Goal: Task Accomplishment & Management: Manage account settings

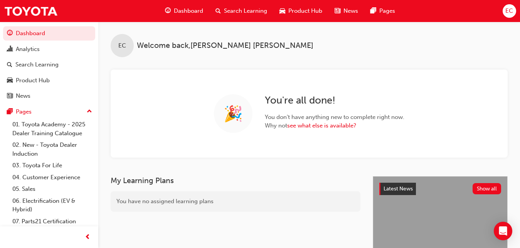
click at [240, 14] on span "Search Learning" at bounding box center [245, 11] width 43 height 9
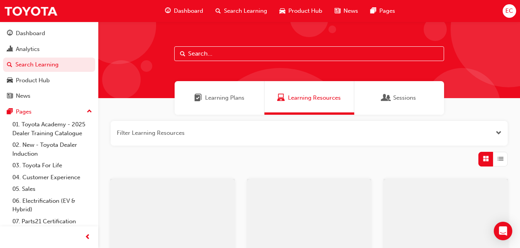
click at [229, 54] on input "text" at bounding box center [309, 53] width 270 height 15
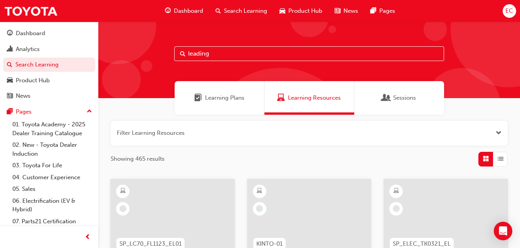
type input "leading"
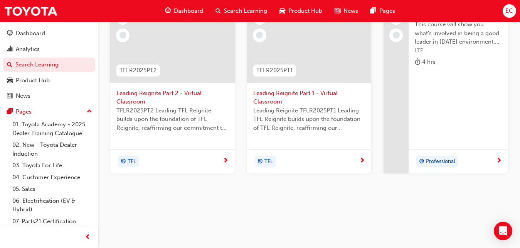
scroll to position [133, 0]
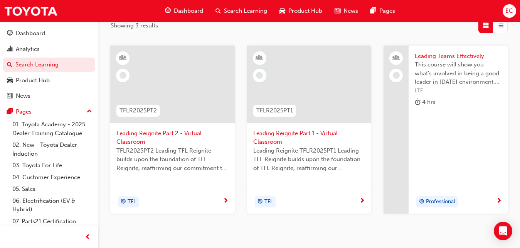
click at [150, 143] on span "Leading Reignite Part 2 - Virtual Classroom" at bounding box center [172, 137] width 112 height 17
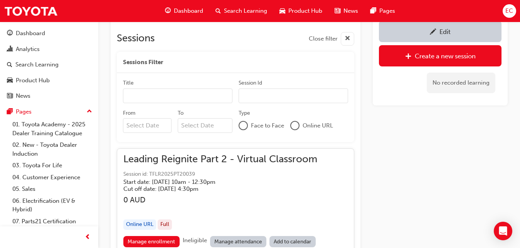
scroll to position [556, 0]
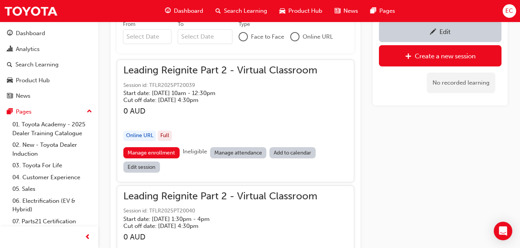
click at [252, 151] on link "Manage attendance" at bounding box center [238, 152] width 57 height 11
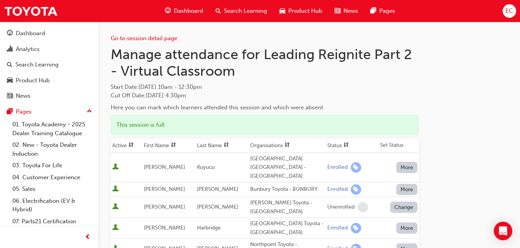
click at [171, 145] on th "First Name" at bounding box center [168, 145] width 53 height 15
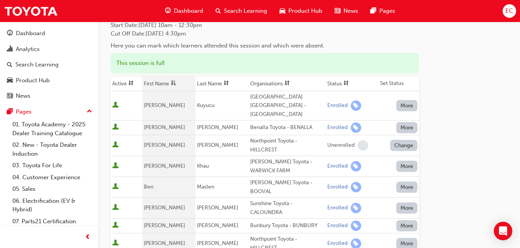
scroll to position [94, 0]
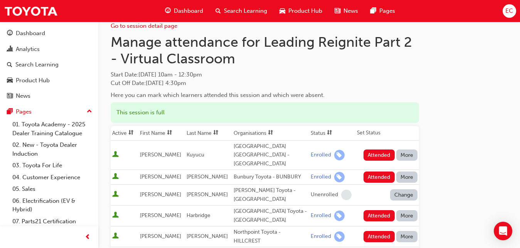
scroll to position [5, 0]
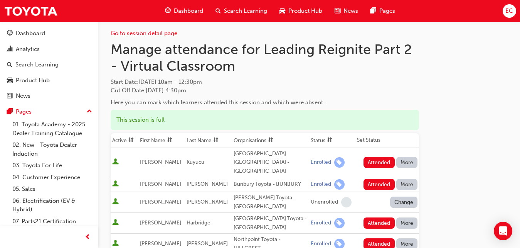
click at [156, 142] on th "First Name" at bounding box center [161, 140] width 47 height 15
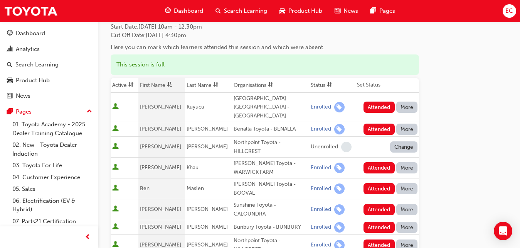
scroll to position [61, 0]
click at [376, 123] on button "Attended" at bounding box center [379, 128] width 31 height 11
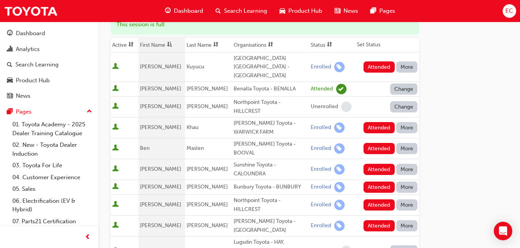
scroll to position [101, 0]
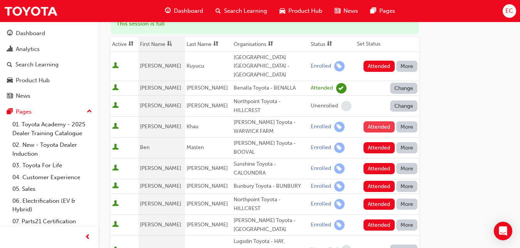
click at [386, 121] on button "Attended" at bounding box center [379, 126] width 31 height 11
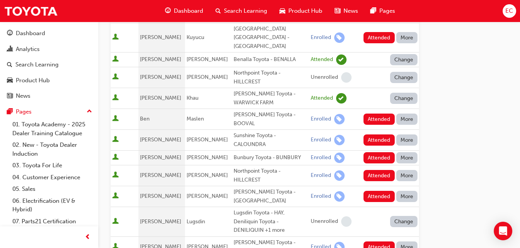
scroll to position [130, 0]
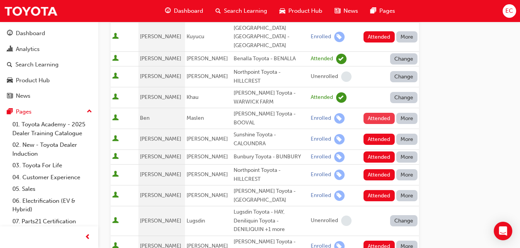
click at [369, 113] on button "Attended" at bounding box center [379, 118] width 31 height 11
click at [375, 133] on button "Attended" at bounding box center [379, 138] width 31 height 11
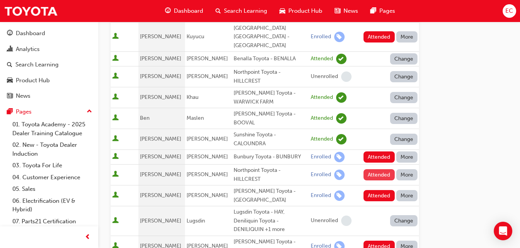
click at [380, 169] on button "Attended" at bounding box center [379, 174] width 31 height 11
click at [370, 151] on button "Attended" at bounding box center [379, 156] width 31 height 11
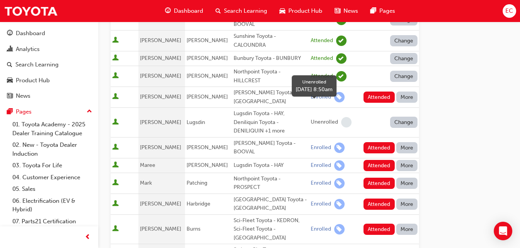
scroll to position [236, 0]
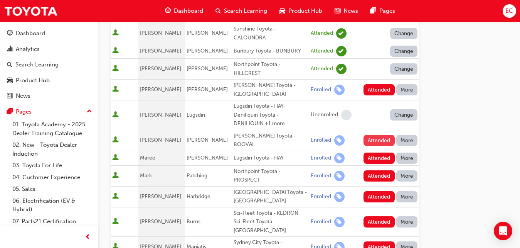
click at [380, 135] on button "Attended" at bounding box center [379, 140] width 31 height 11
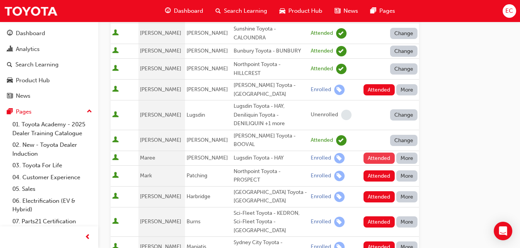
click at [379, 152] on button "Attended" at bounding box center [379, 157] width 31 height 11
click at [376, 170] on button "Attended" at bounding box center [379, 175] width 31 height 11
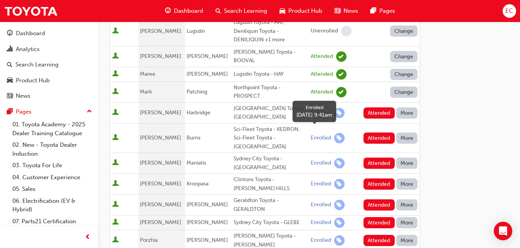
scroll to position [320, 0]
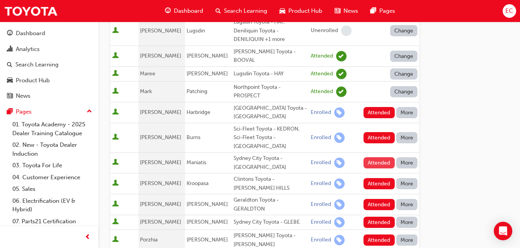
click at [375, 157] on button "Attended" at bounding box center [379, 162] width 31 height 11
click at [376, 178] on button "Attended" at bounding box center [379, 183] width 31 height 11
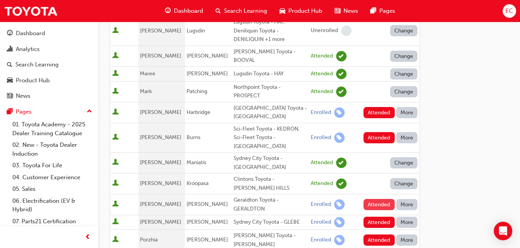
click at [377, 199] on button "Attended" at bounding box center [379, 204] width 31 height 11
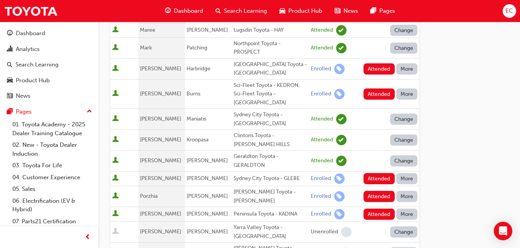
scroll to position [368, 0]
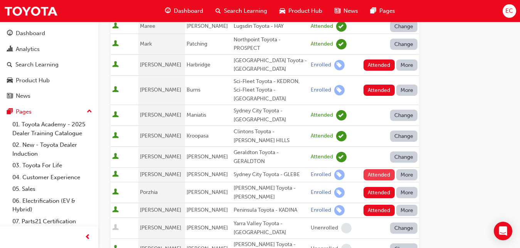
click at [379, 169] on button "Attended" at bounding box center [379, 174] width 31 height 11
click at [374, 187] on button "Attended" at bounding box center [379, 192] width 31 height 11
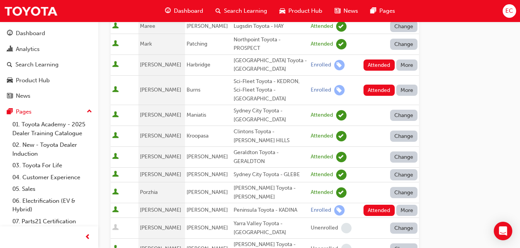
scroll to position [408, 0]
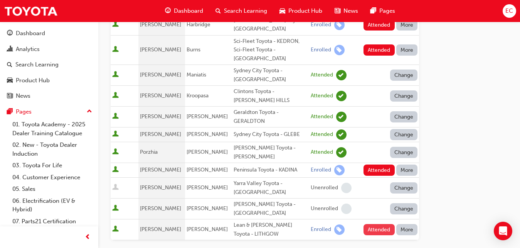
click at [380, 224] on button "Attended" at bounding box center [379, 229] width 31 height 11
click at [411, 164] on button "More" at bounding box center [407, 169] width 22 height 11
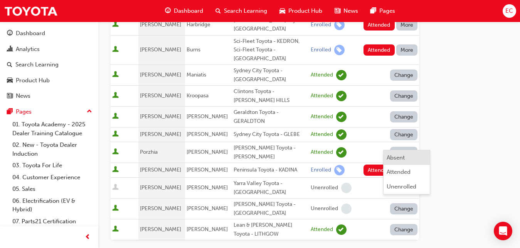
click at [405, 154] on div "Absent" at bounding box center [396, 157] width 18 height 9
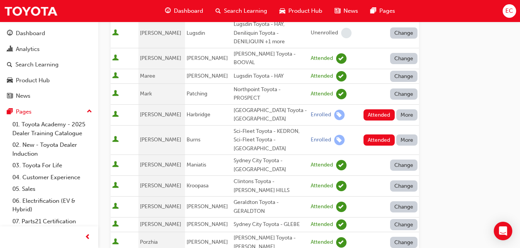
scroll to position [317, 0]
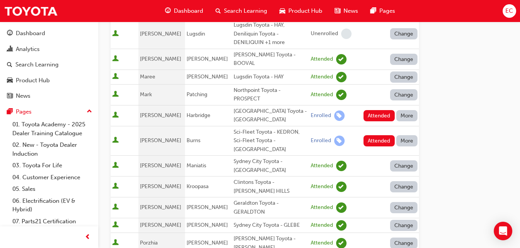
click at [408, 135] on button "More" at bounding box center [407, 140] width 22 height 11
click at [400, 128] on div "Absent" at bounding box center [396, 132] width 18 height 9
click at [405, 110] on button "More" at bounding box center [407, 115] width 22 height 11
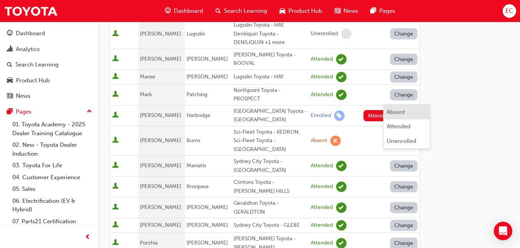
click at [398, 112] on div "Absent" at bounding box center [396, 112] width 18 height 9
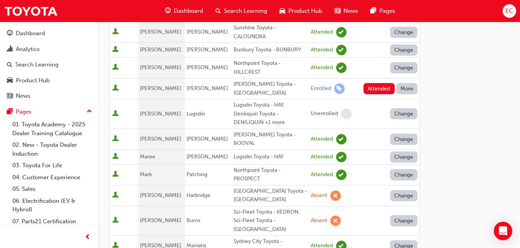
scroll to position [211, 0]
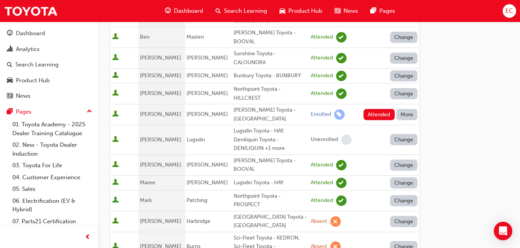
click at [407, 109] on button "More" at bounding box center [407, 114] width 22 height 11
click at [404, 118] on div "Absent" at bounding box center [396, 117] width 18 height 9
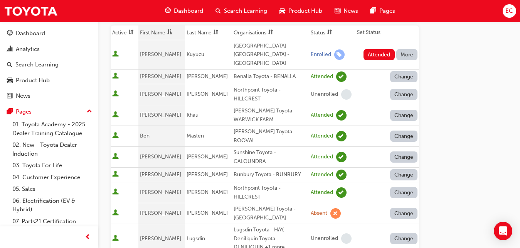
scroll to position [86, 0]
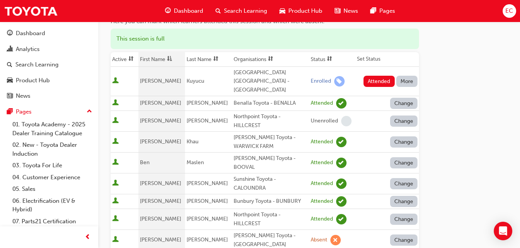
click at [417, 77] on button "More" at bounding box center [407, 81] width 22 height 11
click at [393, 94] on div "Absent" at bounding box center [396, 95] width 18 height 9
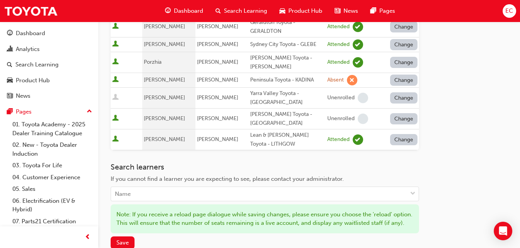
scroll to position [499, 0]
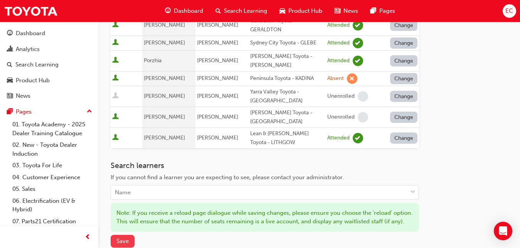
click at [121, 237] on span "Save" at bounding box center [122, 240] width 12 height 7
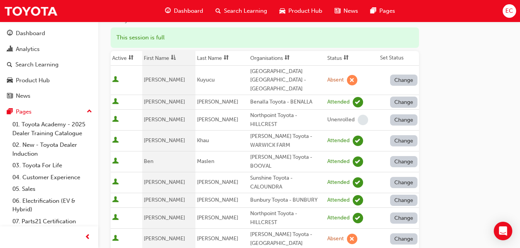
scroll to position [0, 0]
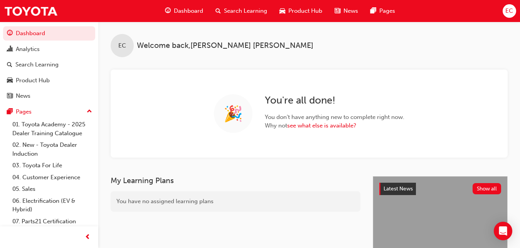
click at [234, 12] on span "Search Learning" at bounding box center [245, 11] width 43 height 9
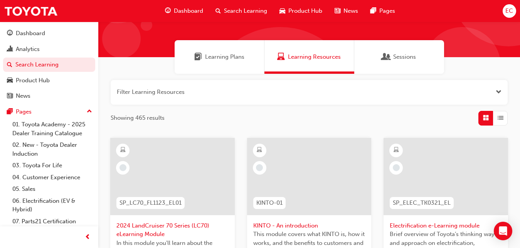
scroll to position [41, 0]
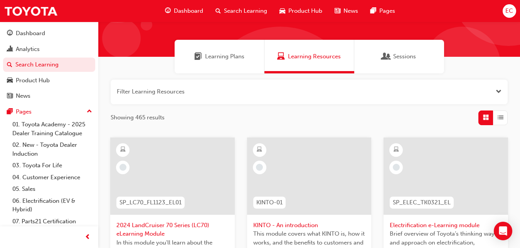
click at [227, 93] on button "button" at bounding box center [309, 91] width 397 height 25
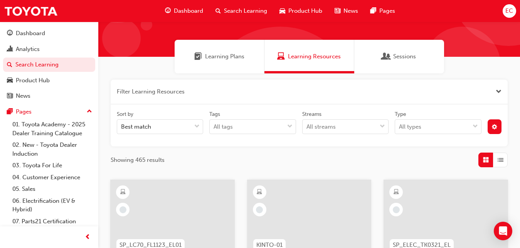
click at [182, 87] on button "button" at bounding box center [309, 91] width 397 height 25
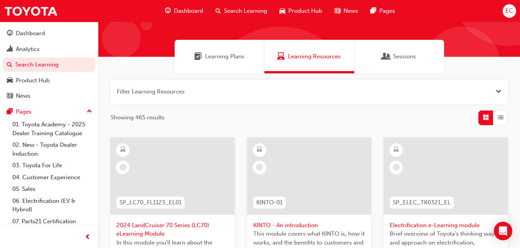
click at [182, 89] on button "button" at bounding box center [309, 91] width 397 height 25
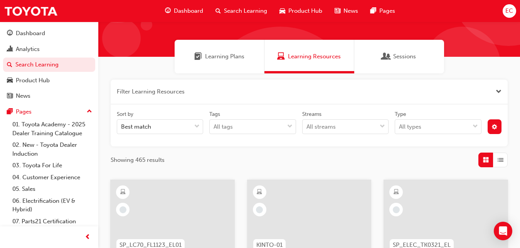
click at [182, 89] on button "button" at bounding box center [309, 91] width 397 height 25
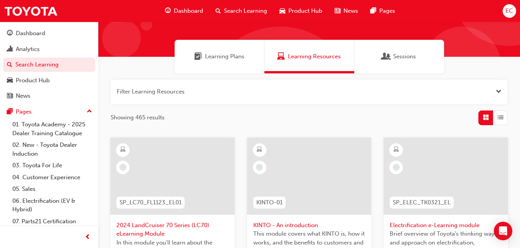
click at [242, 4] on div "Search Learning" at bounding box center [241, 11] width 64 height 16
click at [242, 11] on span "Search Learning" at bounding box center [245, 11] width 43 height 9
click at [302, 60] on span "Learning Resources" at bounding box center [314, 56] width 53 height 9
click at [251, 58] on div "Learning Plans" at bounding box center [220, 57] width 90 height 34
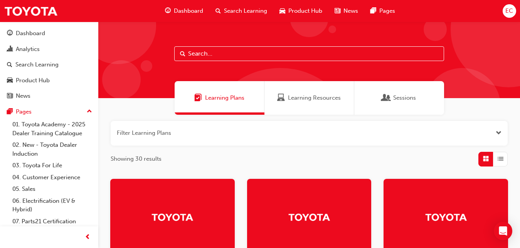
click at [291, 100] on span "Learning Resources" at bounding box center [314, 97] width 53 height 9
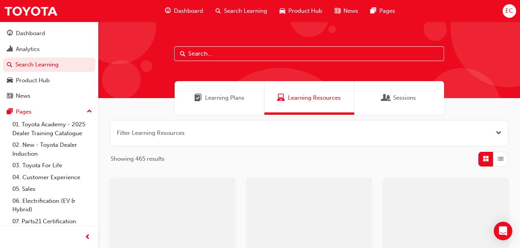
click at [271, 56] on input "text" at bounding box center [309, 53] width 270 height 15
type input "leading"
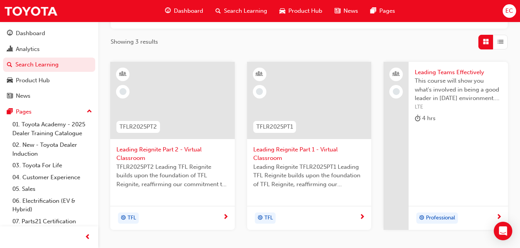
scroll to position [118, 0]
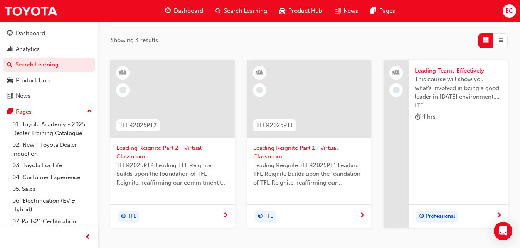
click at [158, 150] on span "Leading Reignite Part 2 - Virtual Classroom" at bounding box center [172, 151] width 112 height 17
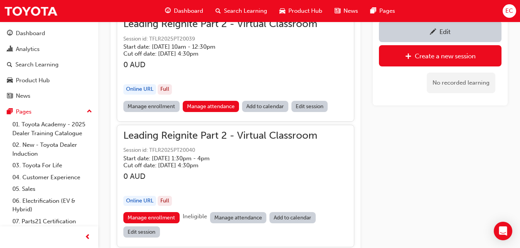
scroll to position [603, 0]
click at [229, 216] on link "Manage attendance" at bounding box center [238, 216] width 57 height 11
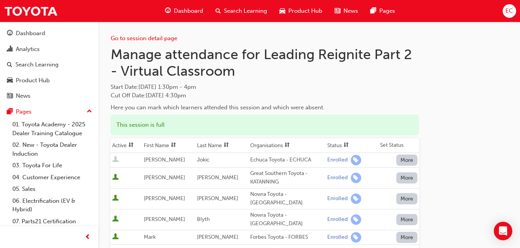
click at [161, 145] on th "First Name" at bounding box center [168, 145] width 53 height 15
